Goal: Task Accomplishment & Management: Use online tool/utility

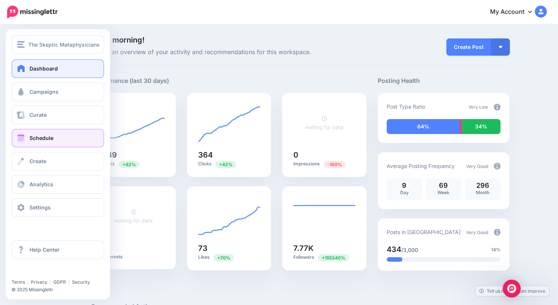
click at [44, 135] on span "Schedule" at bounding box center [41, 138] width 24 height 6
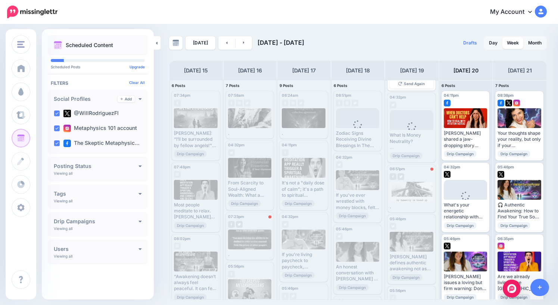
scroll to position [131, 0]
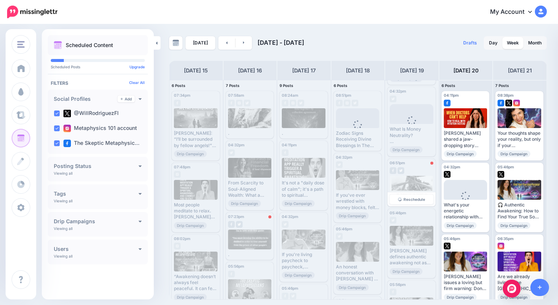
click at [416, 181] on div at bounding box center [411, 186] width 44 height 20
click at [430, 165] on div at bounding box center [431, 163] width 3 height 3
click at [414, 167] on div at bounding box center [411, 168] width 44 height 7
click at [404, 179] on div at bounding box center [411, 186] width 44 height 20
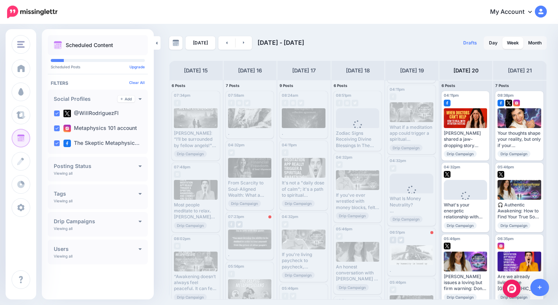
scroll to position [0, 0]
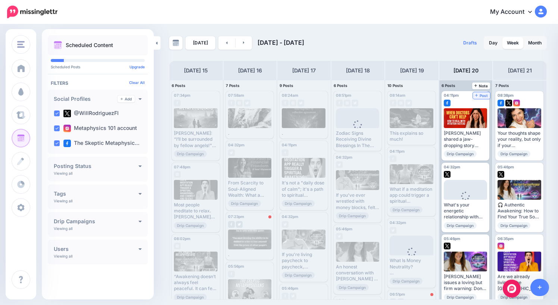
click at [484, 95] on span "Post" at bounding box center [481, 96] width 13 height 4
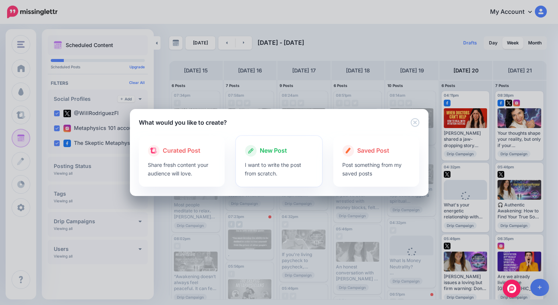
click at [280, 152] on span "New Post" at bounding box center [273, 151] width 27 height 10
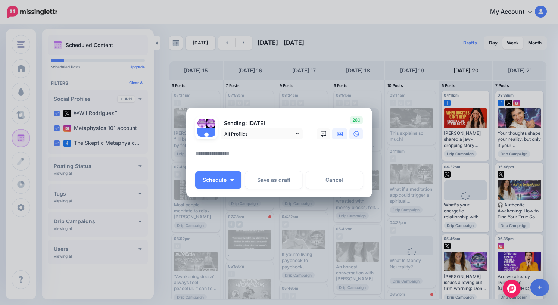
click at [340, 136] on icon at bounding box center [340, 133] width 6 height 4
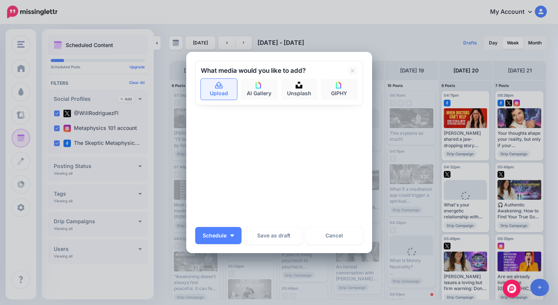
click at [222, 86] on icon at bounding box center [218, 85] width 9 height 7
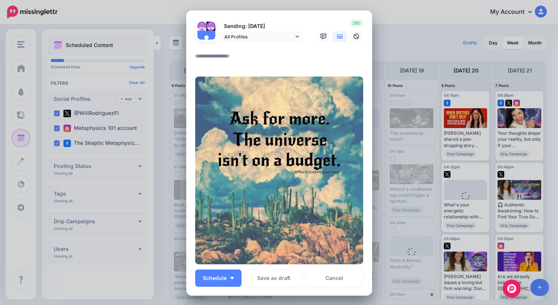
click at [246, 57] on textarea at bounding box center [281, 58] width 172 height 15
type textarea "*"
click at [220, 277] on span "Schedule" at bounding box center [215, 277] width 24 height 5
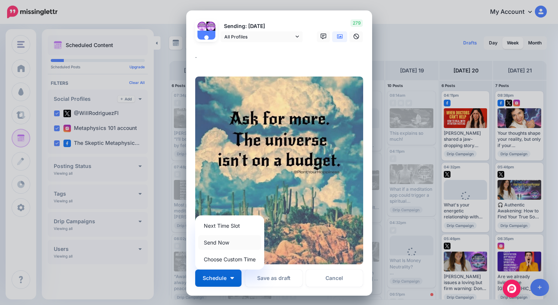
click at [228, 239] on link "Send Now" at bounding box center [229, 242] width 63 height 15
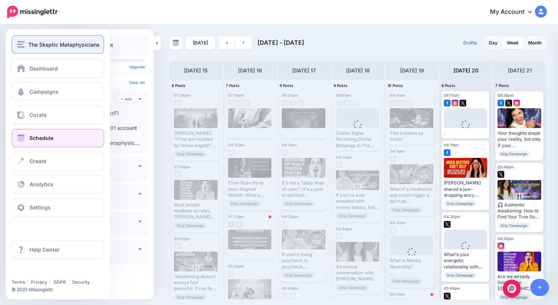
click at [38, 45] on span "The Skeptic Metaphysicians" at bounding box center [63, 44] width 71 height 9
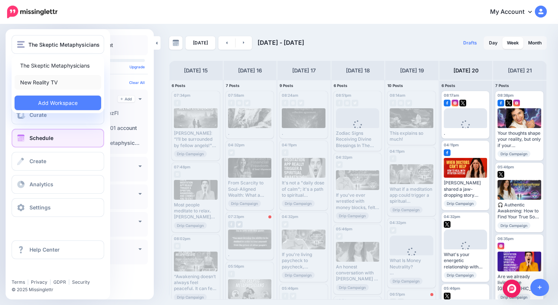
click at [41, 84] on link "New Reality TV" at bounding box center [58, 82] width 87 height 15
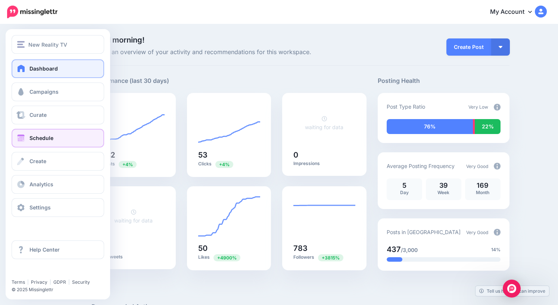
click at [35, 140] on span "Schedule" at bounding box center [41, 138] width 24 height 6
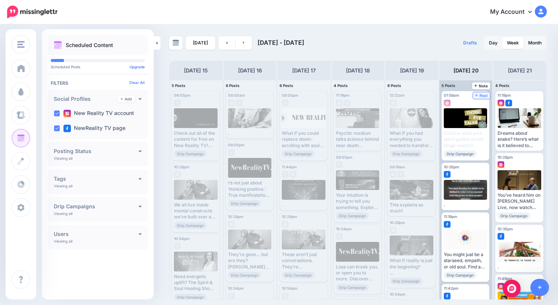
click at [484, 96] on span "Post" at bounding box center [481, 96] width 13 height 4
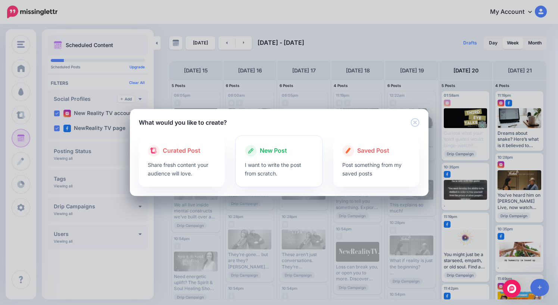
click at [272, 150] on span "New Post" at bounding box center [273, 151] width 27 height 10
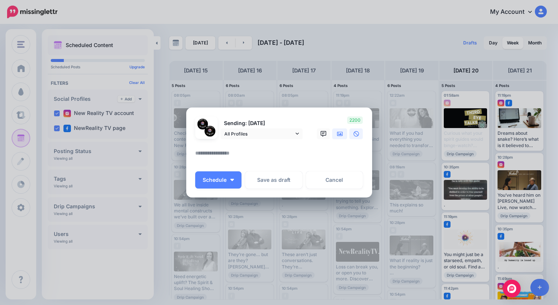
click at [338, 132] on icon at bounding box center [340, 133] width 6 height 4
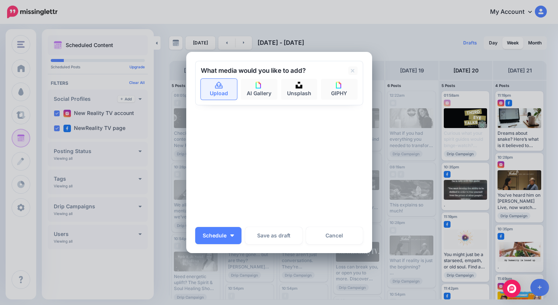
click at [218, 91] on link "Upload" at bounding box center [219, 89] width 37 height 21
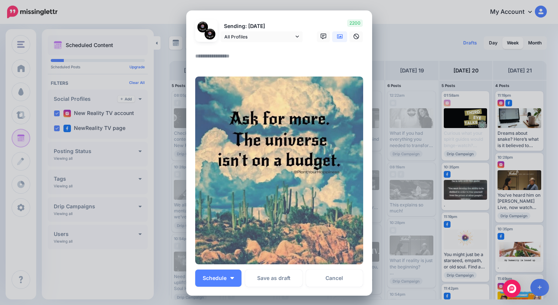
click at [254, 59] on textarea at bounding box center [281, 58] width 172 height 15
type textarea "*"
click at [226, 275] on span "Schedule" at bounding box center [215, 277] width 24 height 5
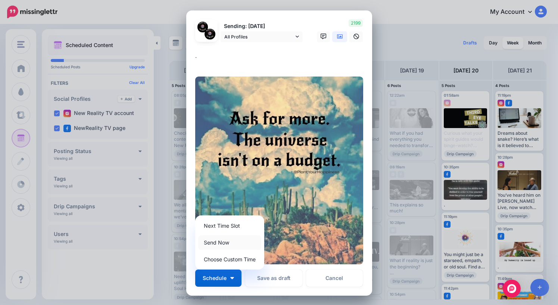
click at [226, 242] on link "Send Now" at bounding box center [229, 242] width 63 height 15
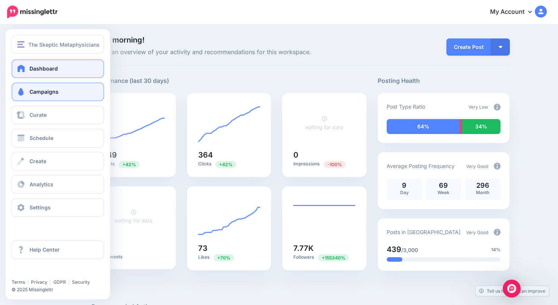
click at [41, 95] on link "Campaigns" at bounding box center [58, 91] width 93 height 19
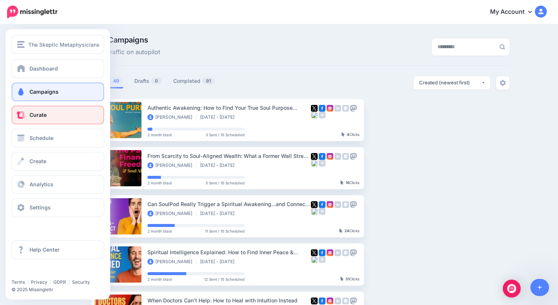
click at [41, 119] on link "Curate" at bounding box center [58, 115] width 93 height 19
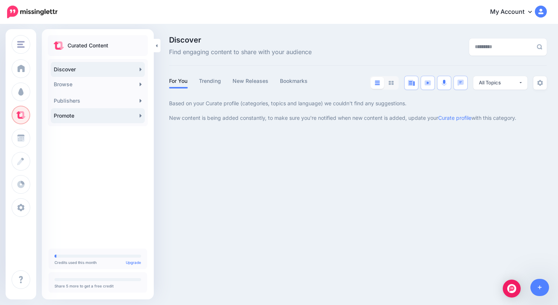
click at [84, 115] on link "Promote" at bounding box center [98, 115] width 94 height 15
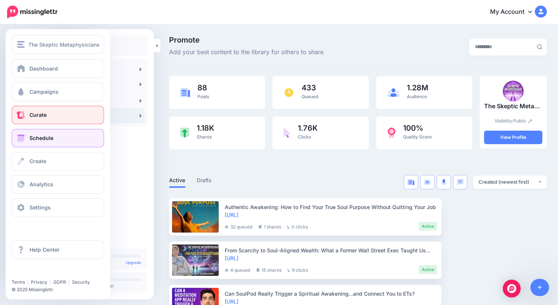
click at [40, 138] on span "Schedule" at bounding box center [41, 138] width 24 height 6
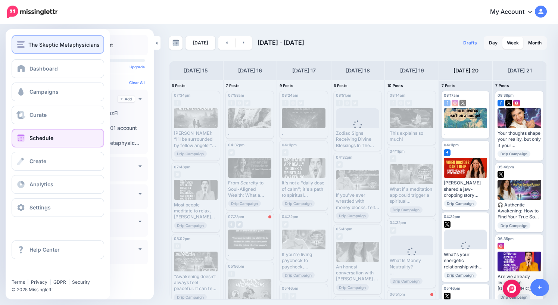
click at [48, 44] on span "The Skeptic Metaphysicians" at bounding box center [63, 44] width 71 height 9
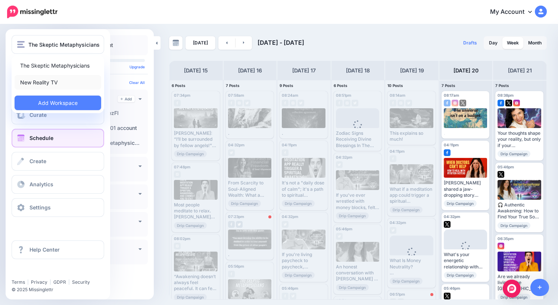
click at [47, 83] on link "New Reality TV" at bounding box center [58, 82] width 87 height 15
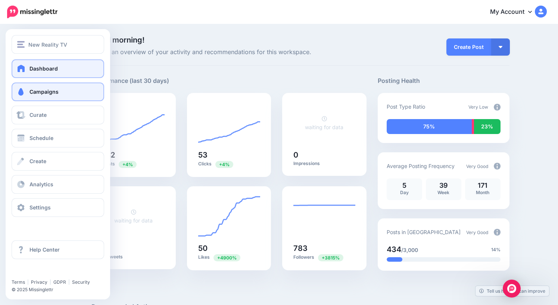
click at [37, 91] on span "Campaigns" at bounding box center [43, 91] width 29 height 6
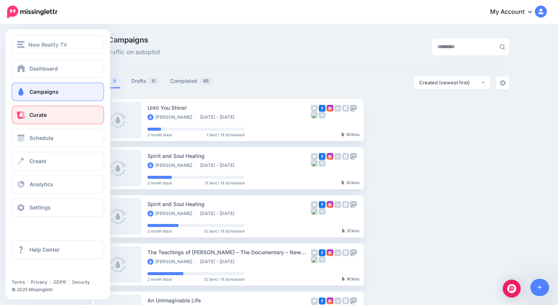
click at [42, 117] on span "Curate" at bounding box center [37, 115] width 17 height 6
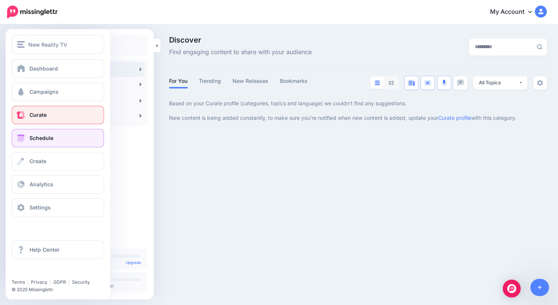
click at [44, 140] on span "Schedule" at bounding box center [41, 138] width 24 height 6
